Goal: Information Seeking & Learning: Learn about a topic

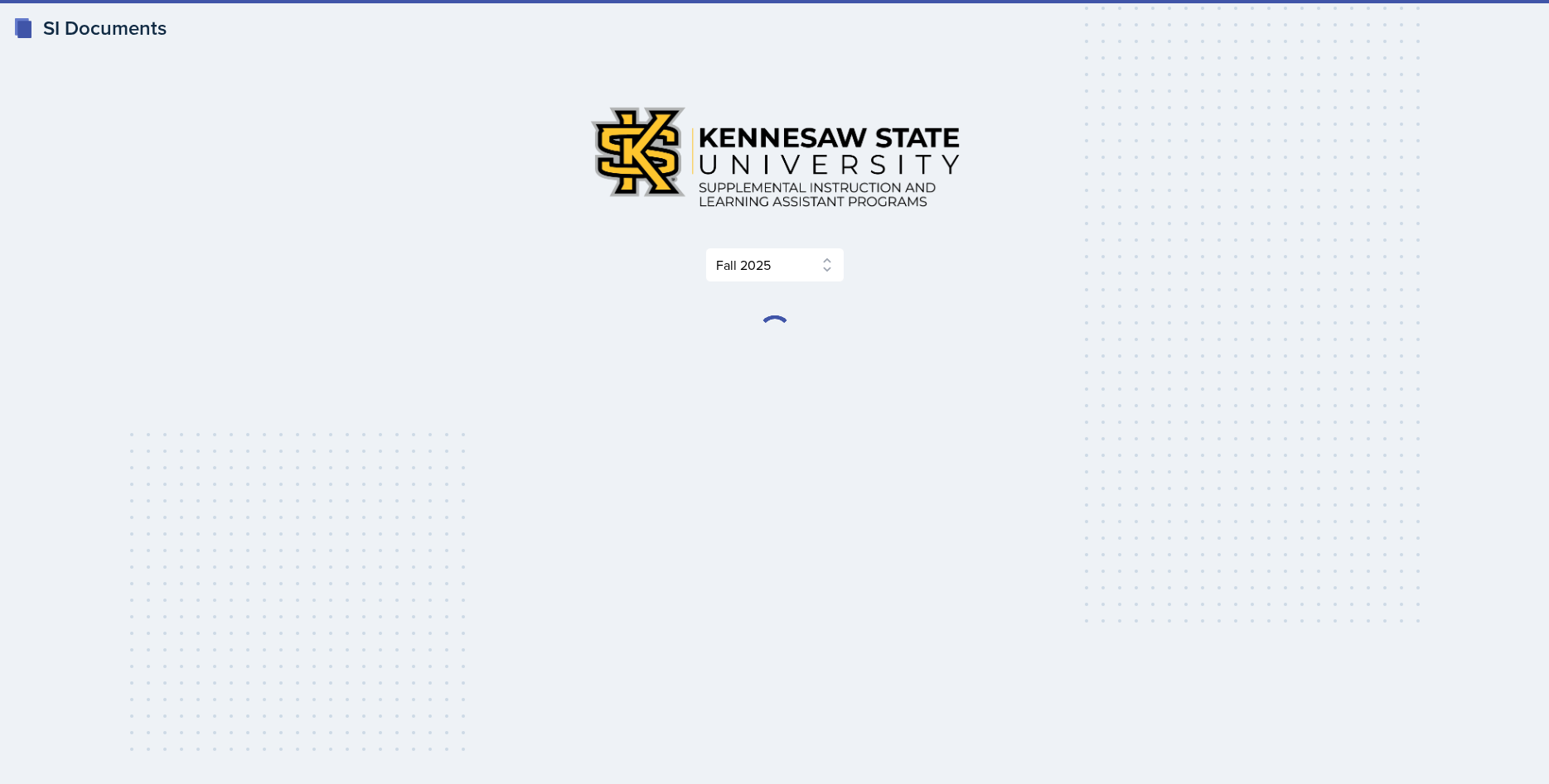
select select "2bed604d-1099-4043-b1bc-2365e8740244"
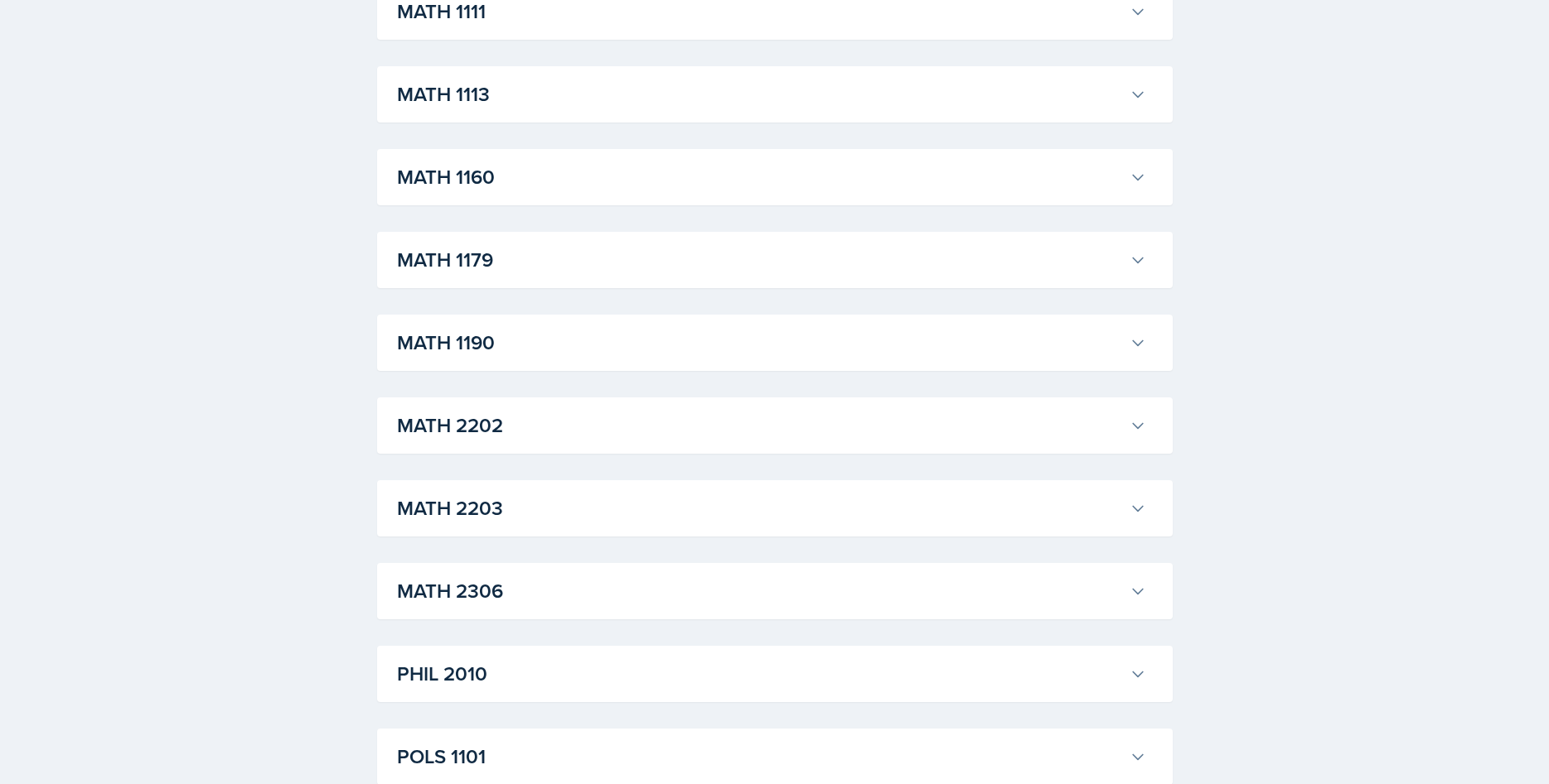
scroll to position [1605, 0]
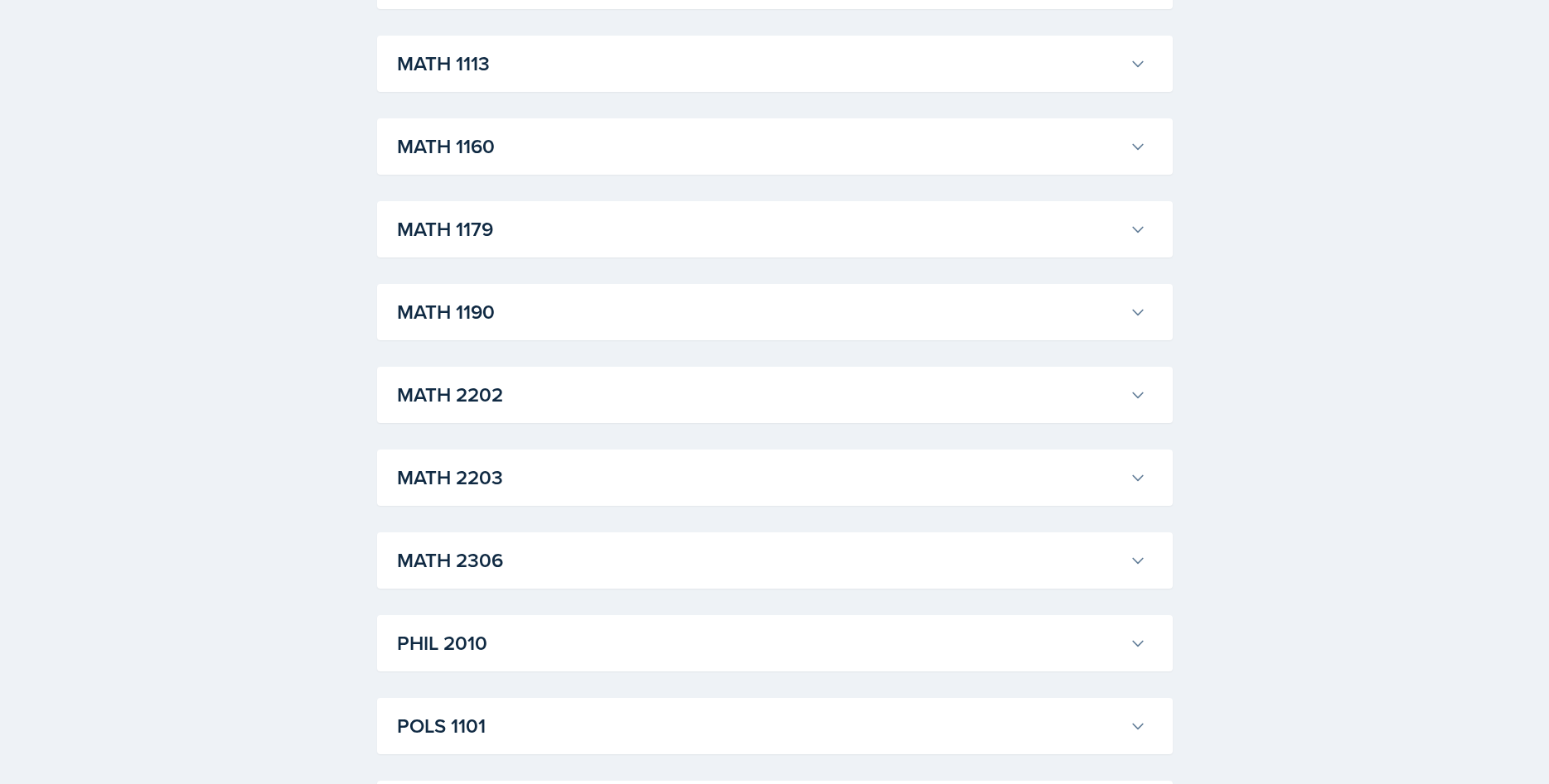
click at [754, 320] on h3 "MATH 1190" at bounding box center [760, 312] width 726 height 30
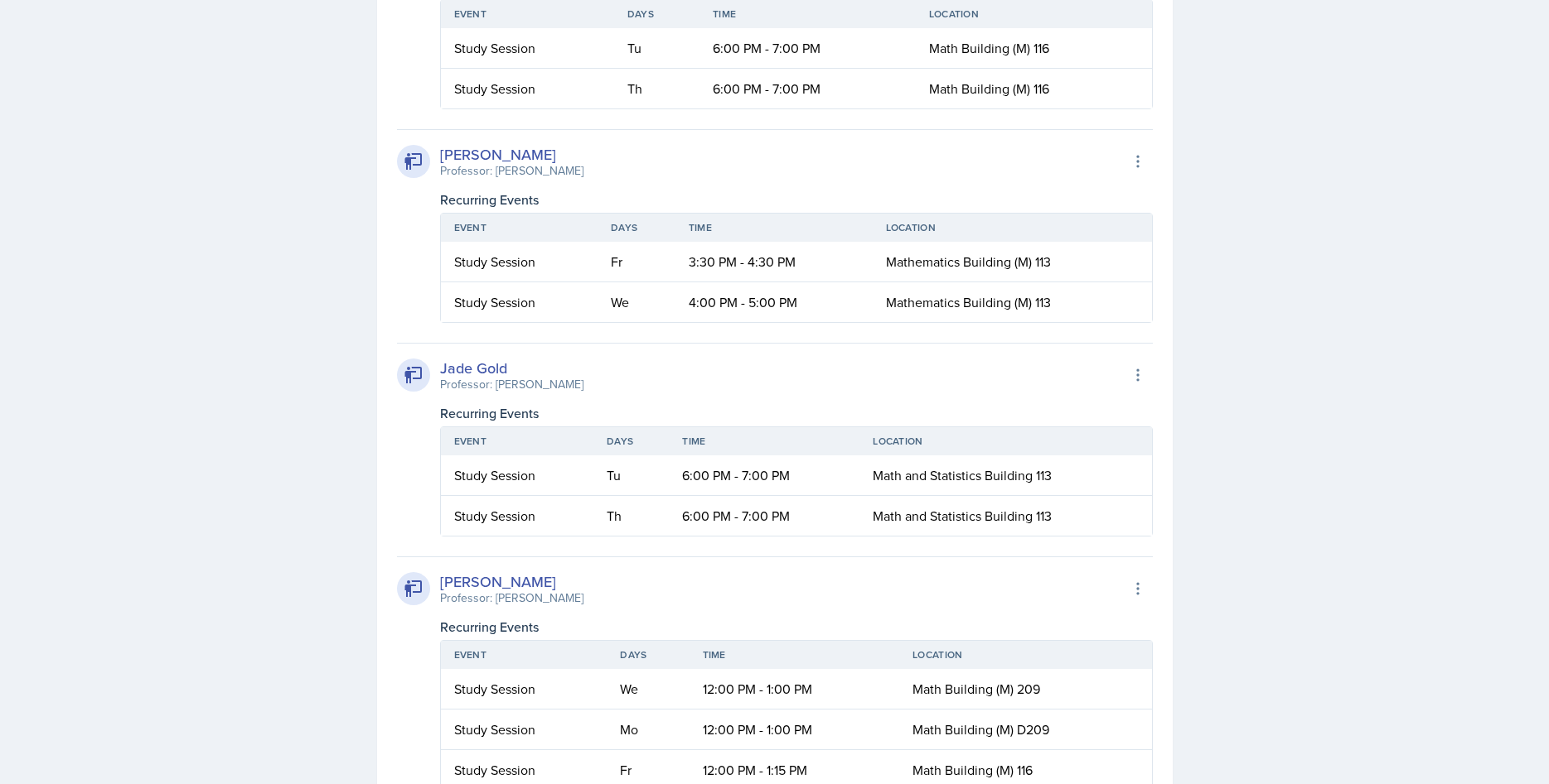
scroll to position [2703, 0]
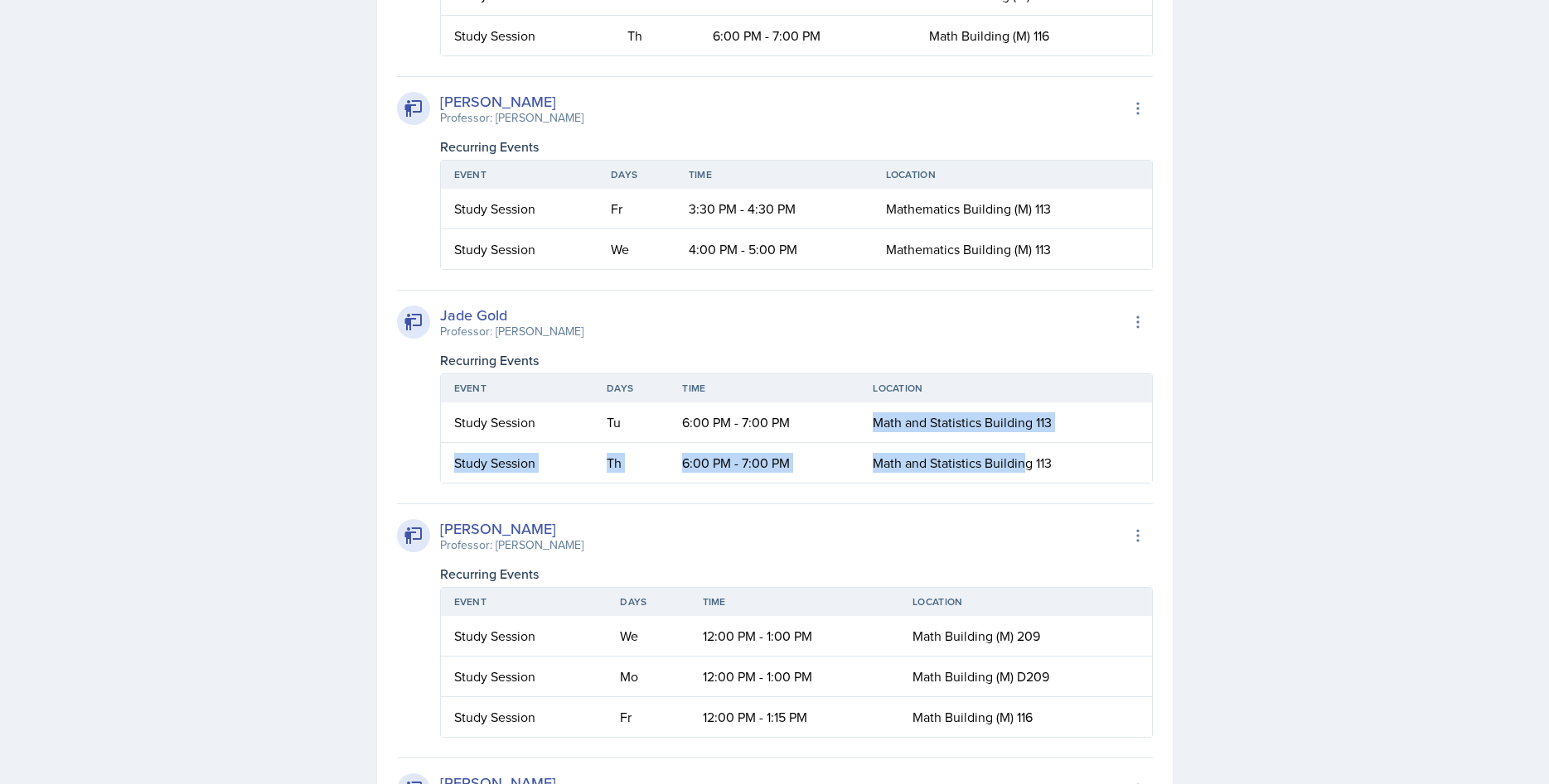
drag, startPoint x: 874, startPoint y: 425, endPoint x: 1026, endPoint y: 474, distance: 159.7
click at [1026, 474] on table "Event Days Time Location Study Session Tu 6:00 PM - 7:00 PM Math and Statistics…" at bounding box center [796, 429] width 713 height 110
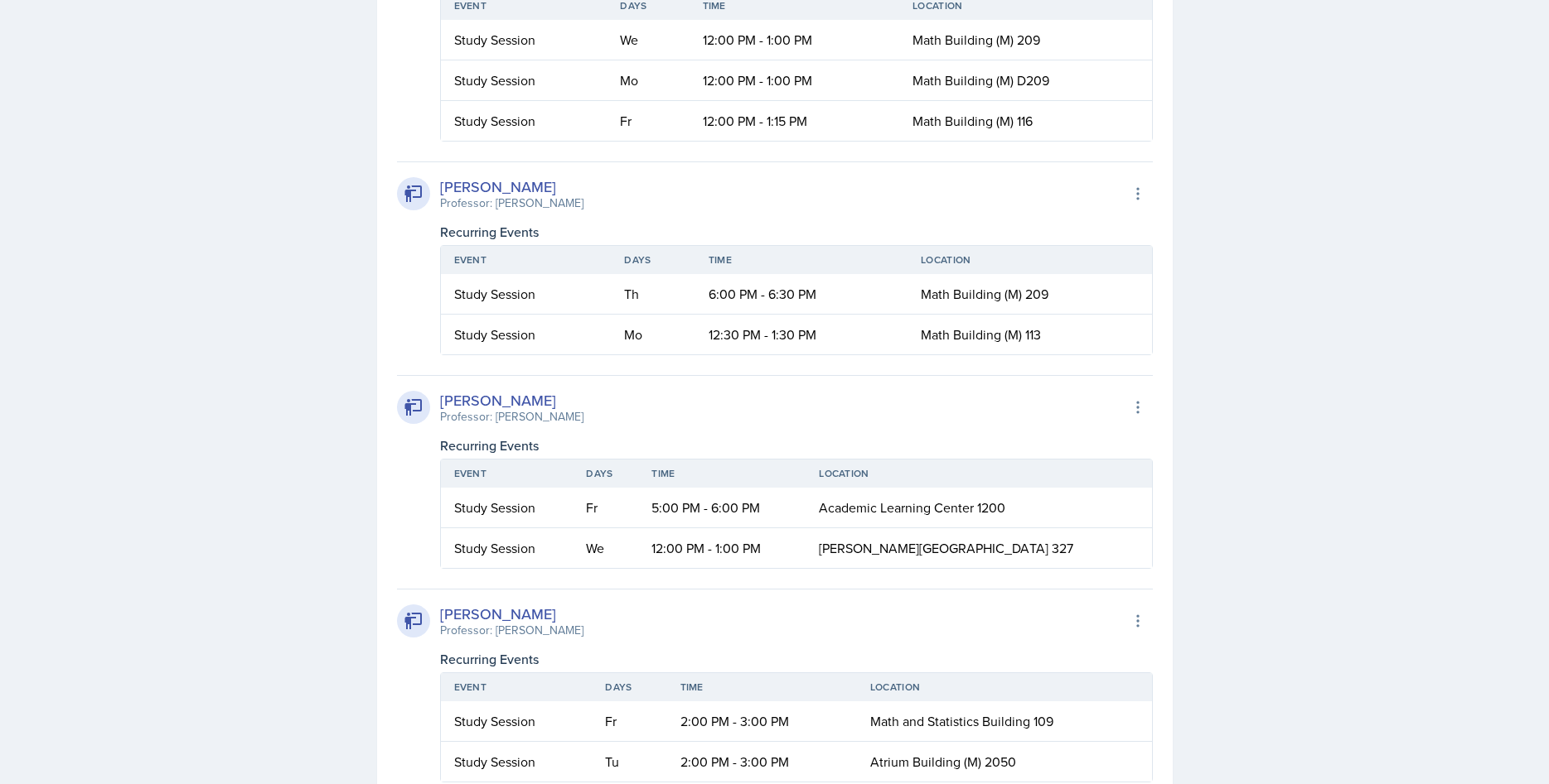
scroll to position [3379, 0]
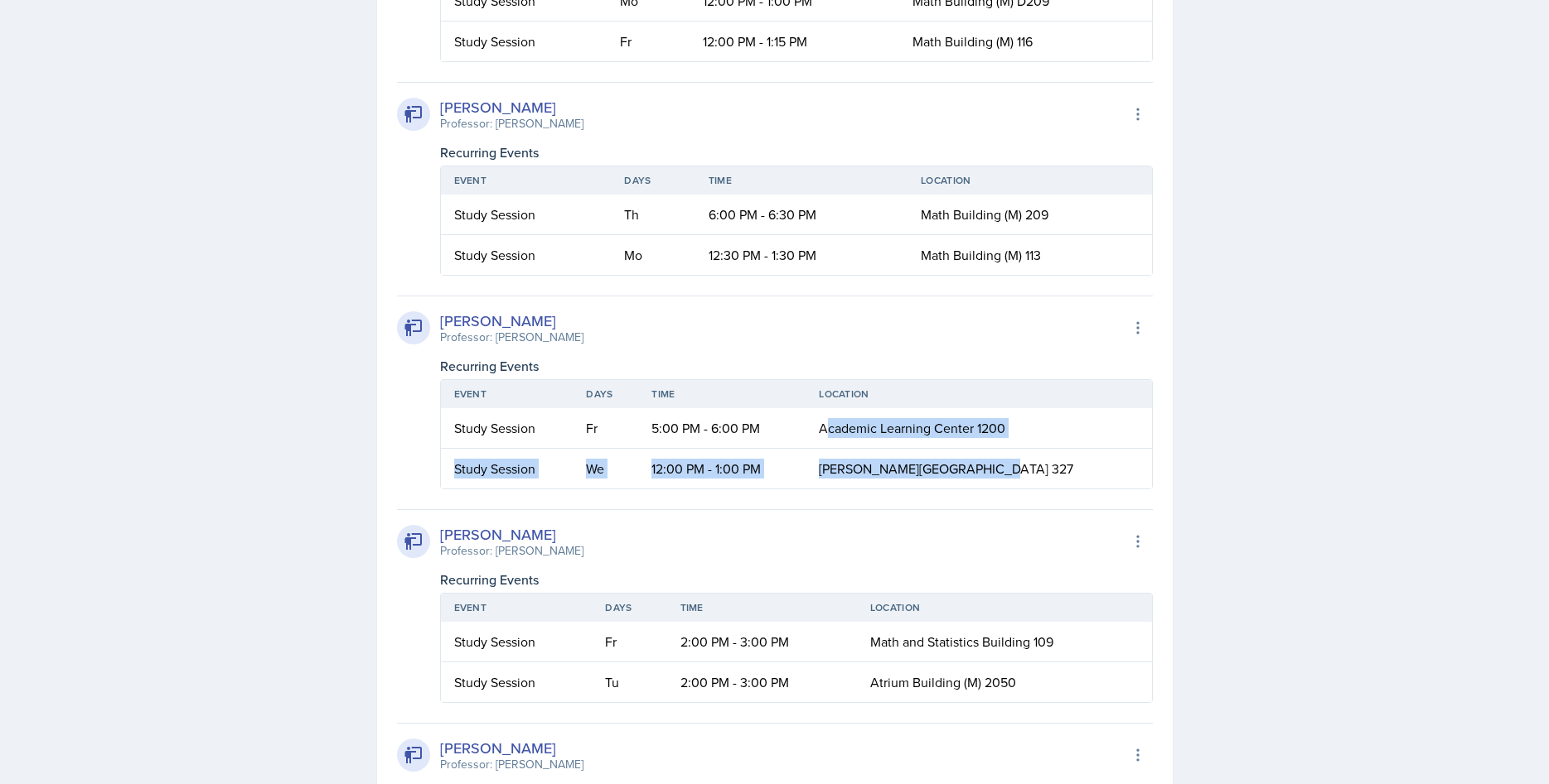
drag, startPoint x: 874, startPoint y: 425, endPoint x: 1024, endPoint y: 465, distance: 155.2
click at [1024, 465] on table "Event Days Time Location Study Session Fr 5:00 PM - 6:00 PM Academic Learning C…" at bounding box center [796, 434] width 713 height 110
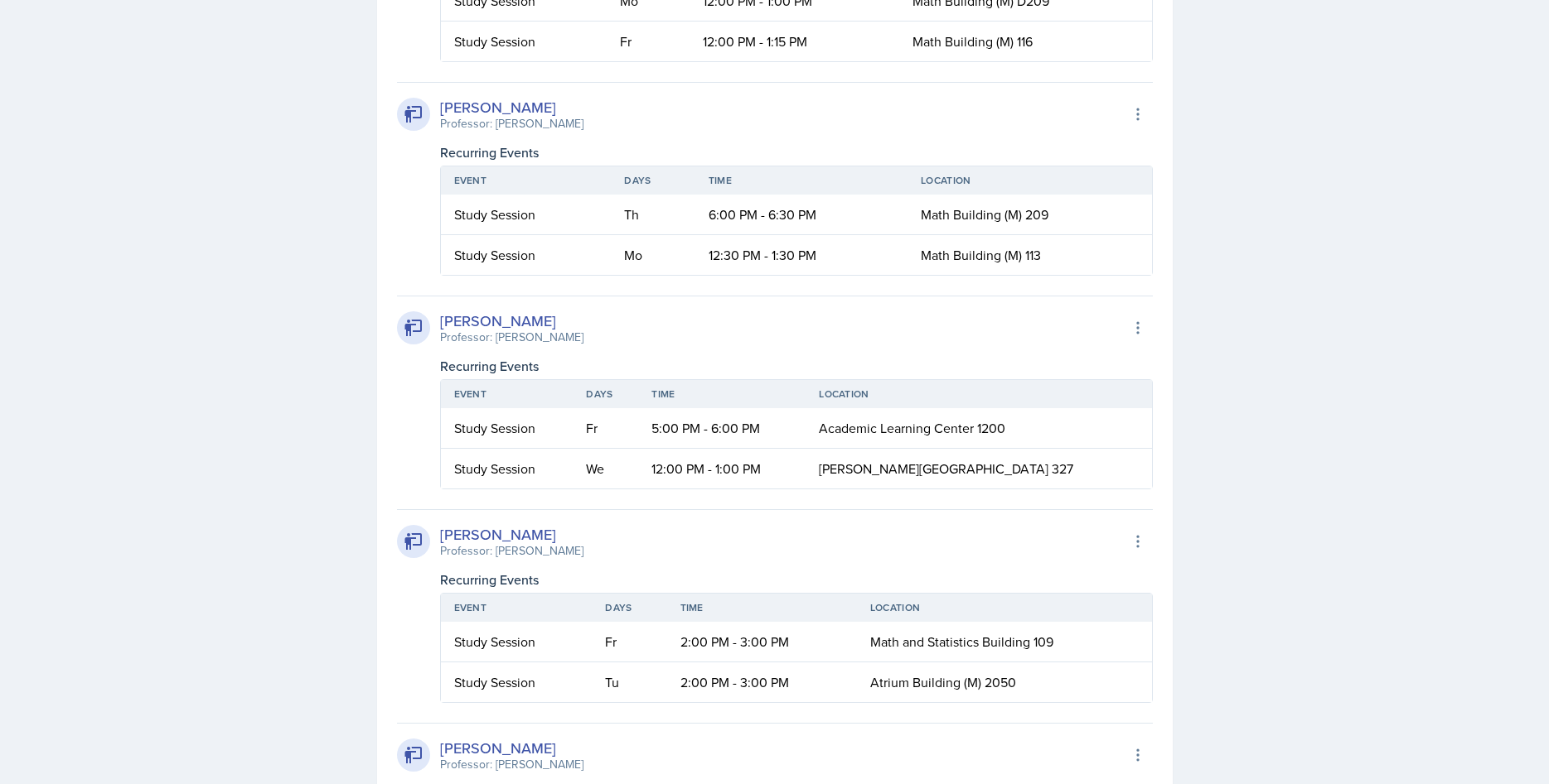
click at [1098, 460] on td "[PERSON_NAME][GEOGRAPHIC_DATA] 327" at bounding box center [978, 469] width 346 height 40
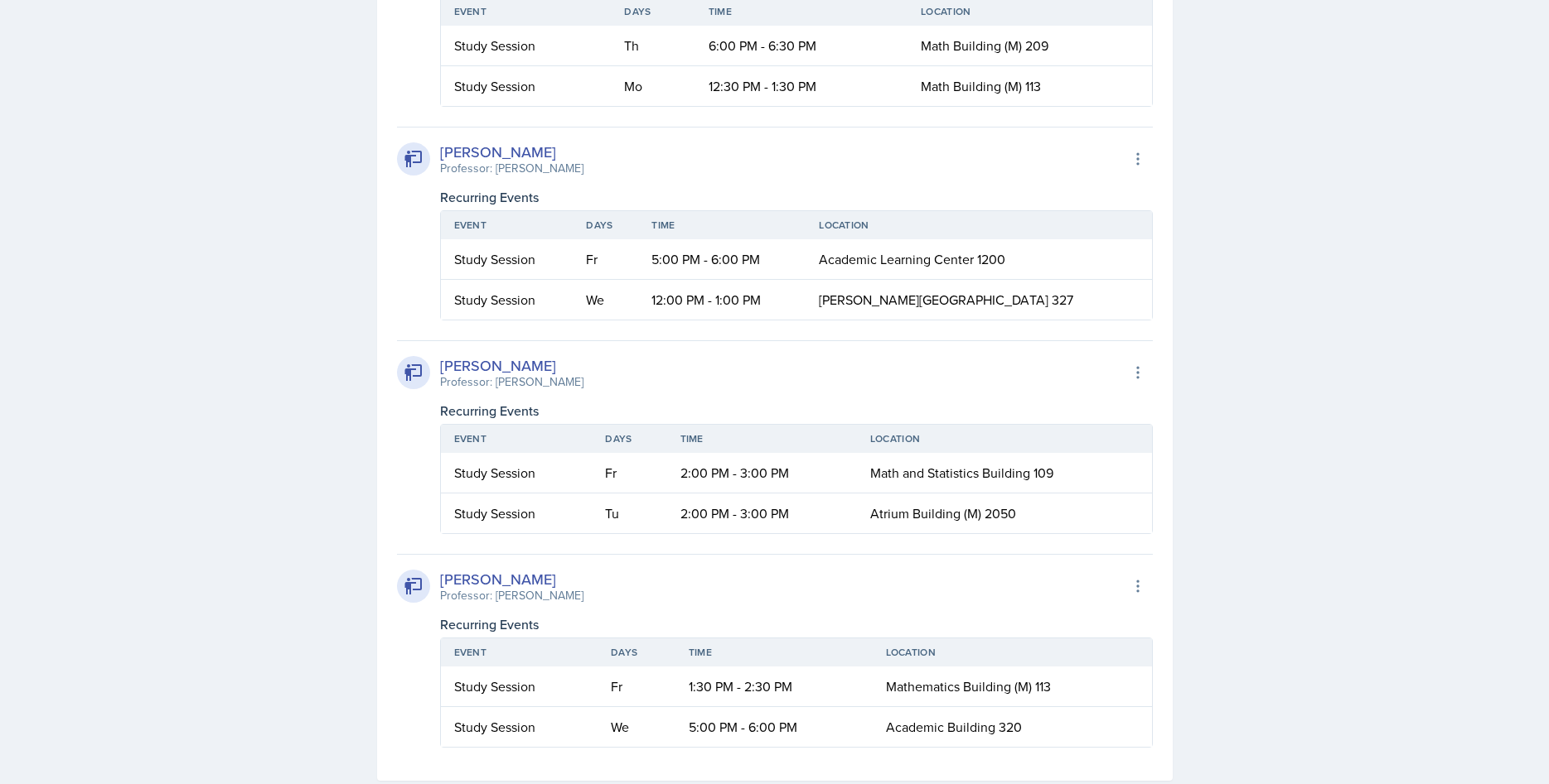
scroll to position [3633, 0]
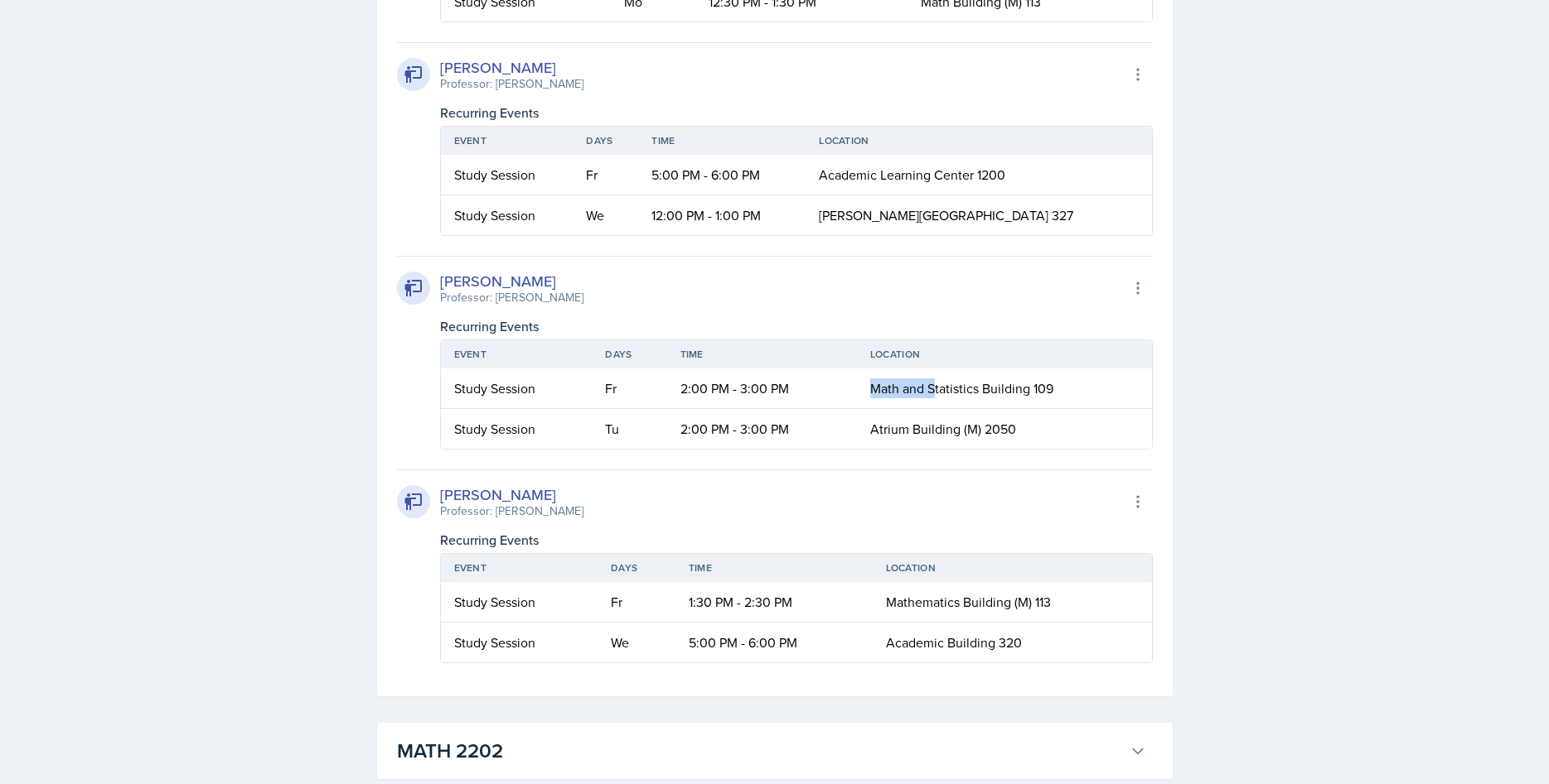
drag, startPoint x: 874, startPoint y: 389, endPoint x: 934, endPoint y: 386, distance: 60.1
click at [934, 386] on span "Math and Statistics Building 109" at bounding box center [962, 389] width 183 height 18
drag, startPoint x: 878, startPoint y: 428, endPoint x: 930, endPoint y: 429, distance: 52.0
click at [930, 429] on span "Atrium Building (M) 2050" at bounding box center [943, 429] width 146 height 18
click at [1050, 428] on td "Atrium Building (M) 2050" at bounding box center [1004, 429] width 295 height 40
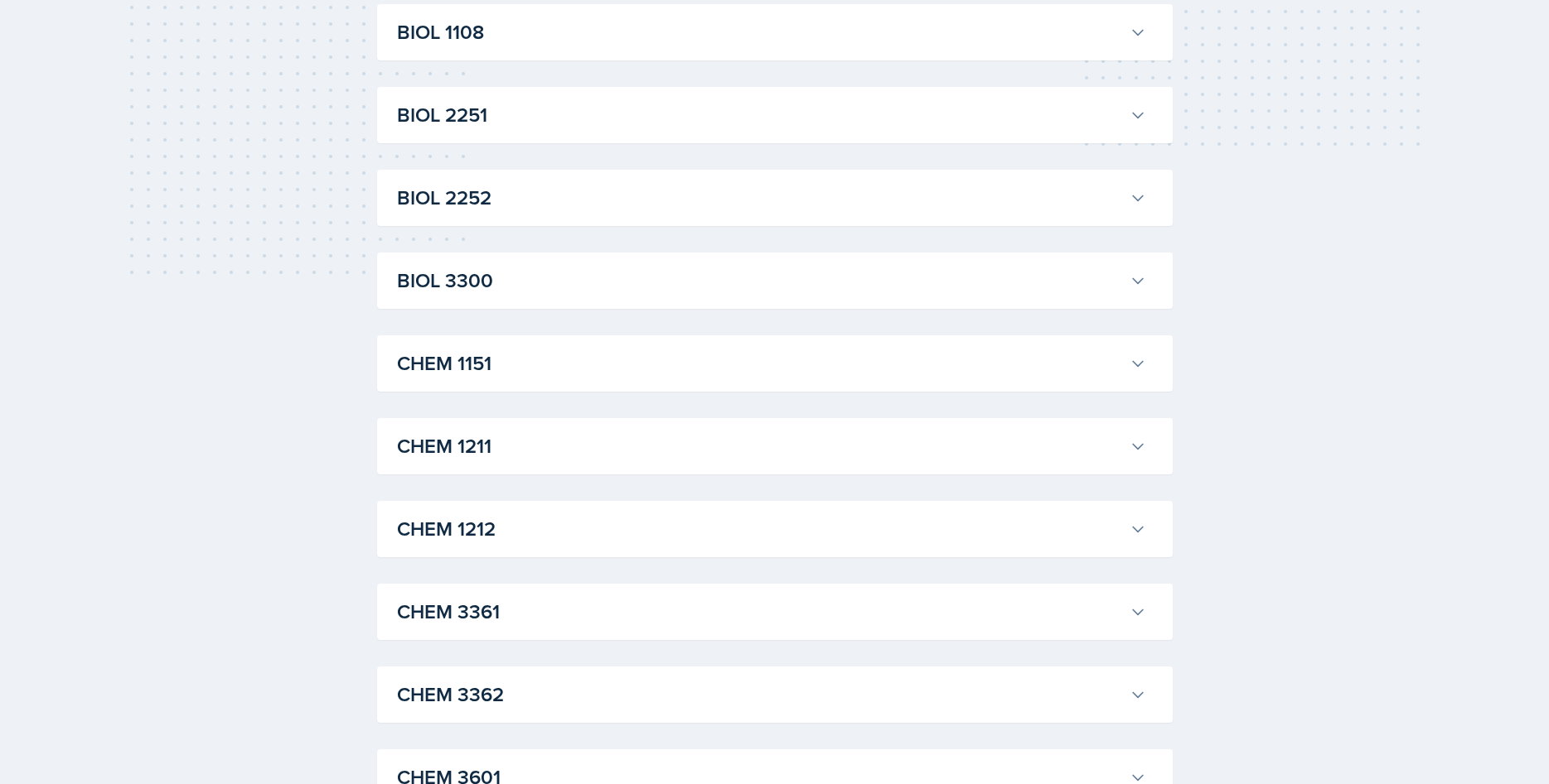
scroll to position [423, 0]
